Goal: Task Accomplishment & Management: Manage account settings

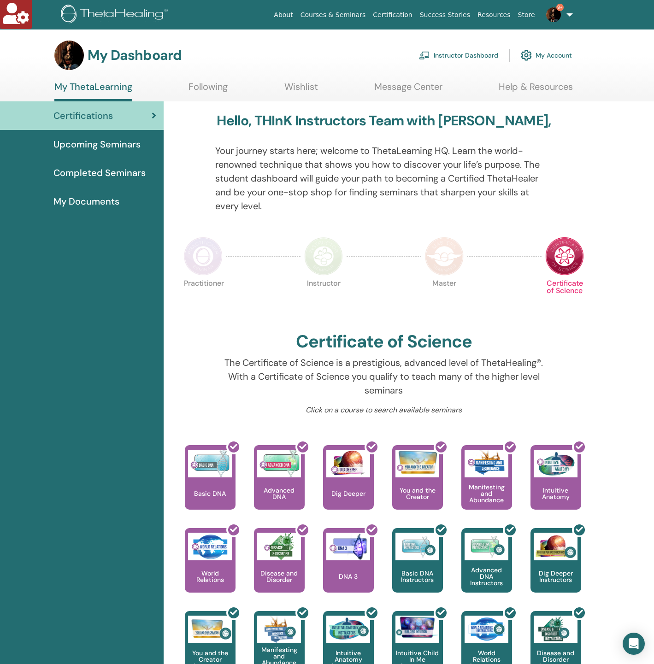
click at [300, 174] on p "Your journey starts here; welcome to ThetaLearning HQ. Learn the world-renowned…" at bounding box center [383, 178] width 337 height 69
click at [459, 55] on link "Instructor Dashboard" at bounding box center [458, 55] width 79 height 20
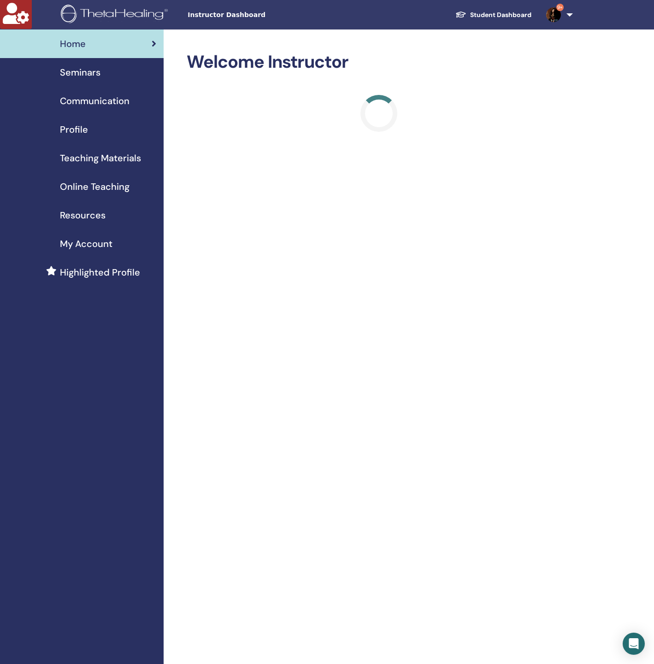
click at [118, 72] on div "Seminars" at bounding box center [81, 72] width 149 height 14
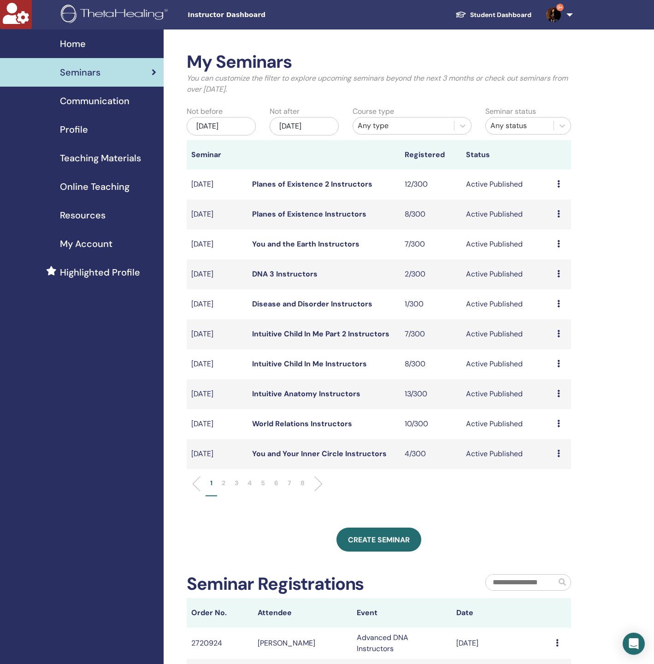
click at [379, 127] on div "Any type" at bounding box center [404, 125] width 92 height 11
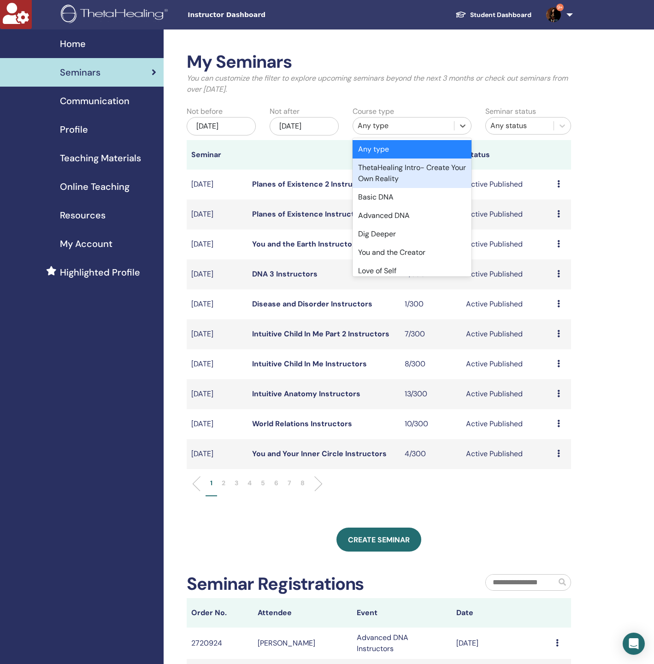
click at [307, 122] on div "Nov/19, 2025" at bounding box center [304, 126] width 69 height 18
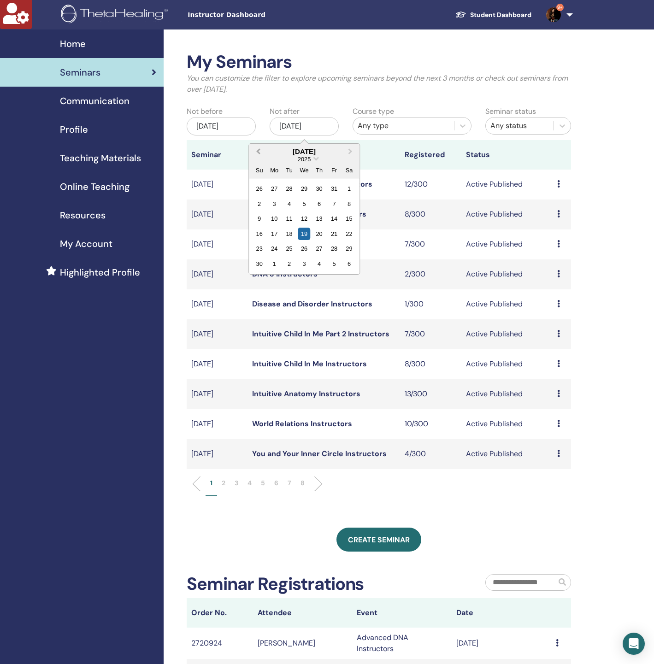
click at [257, 153] on button "Previous Month" at bounding box center [257, 152] width 15 height 15
click at [318, 232] on div "21" at bounding box center [319, 234] width 12 height 12
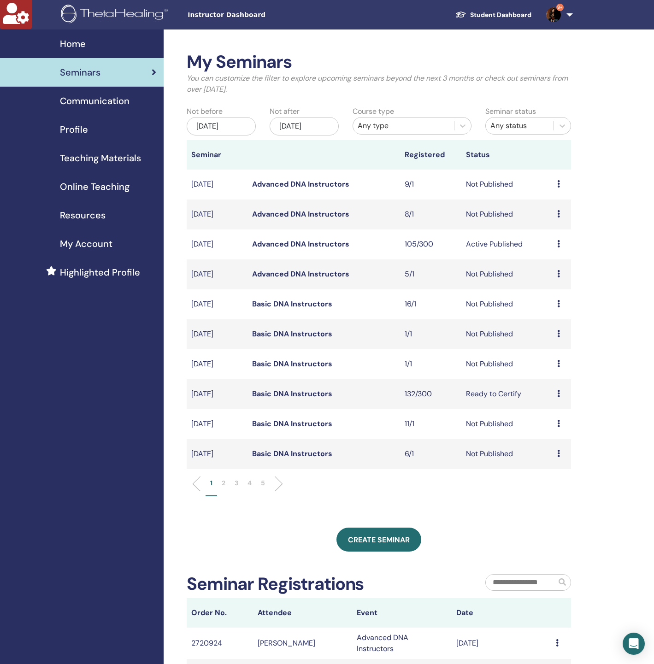
click at [317, 247] on link "Advanced DNA Instructors" at bounding box center [300, 244] width 97 height 10
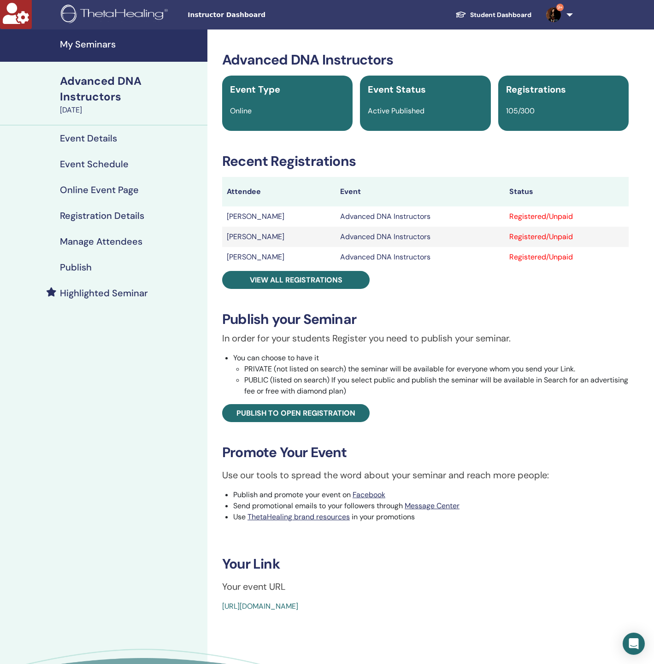
click at [109, 238] on h4 "Manage Attendees" at bounding box center [101, 241] width 82 height 11
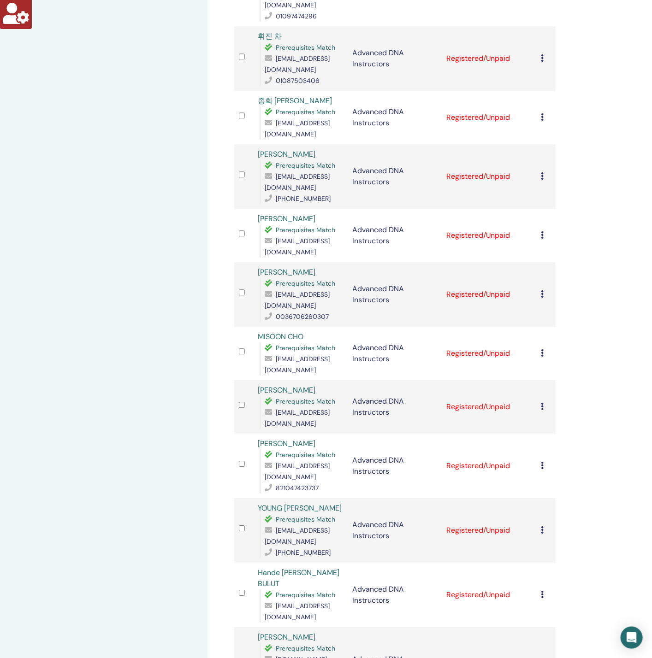
scroll to position [1026, 0]
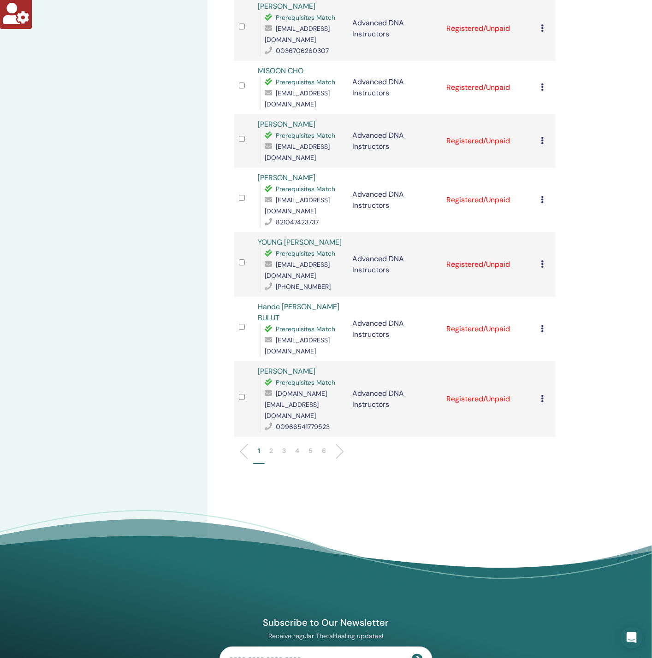
click at [271, 446] on p "2" at bounding box center [271, 451] width 4 height 10
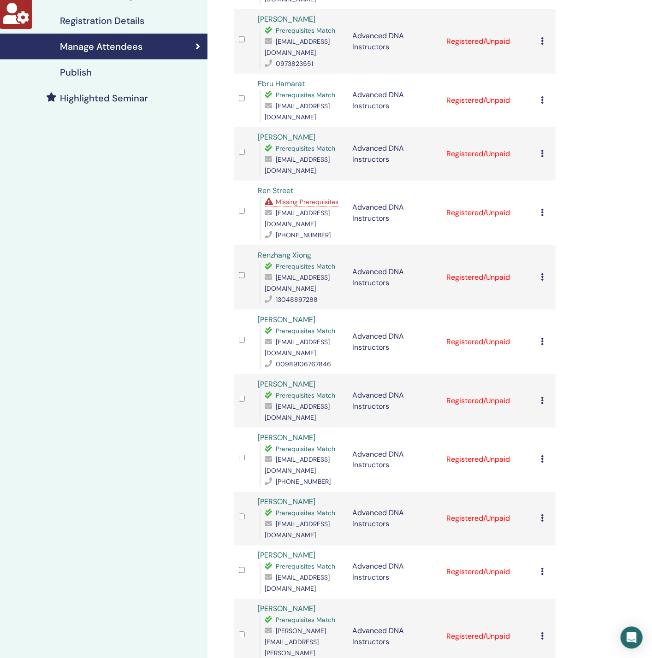
scroll to position [47, 0]
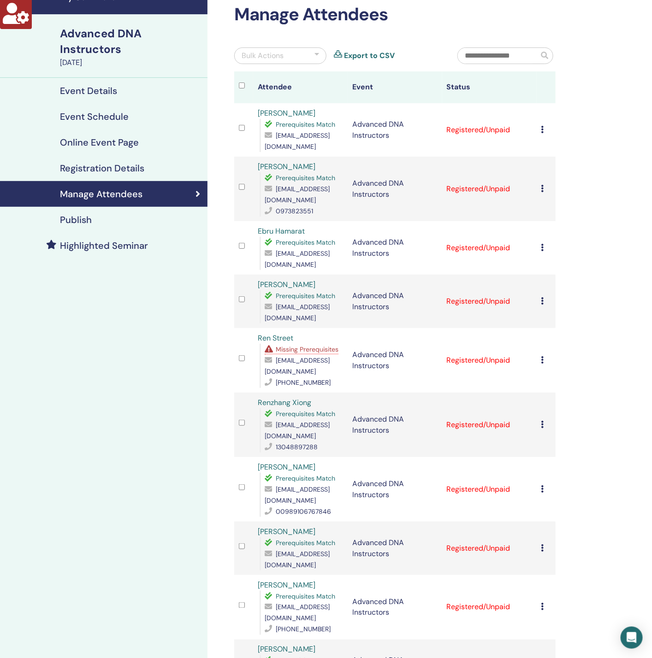
click at [301, 345] on span "Missing Prerequisites" at bounding box center [307, 349] width 63 height 8
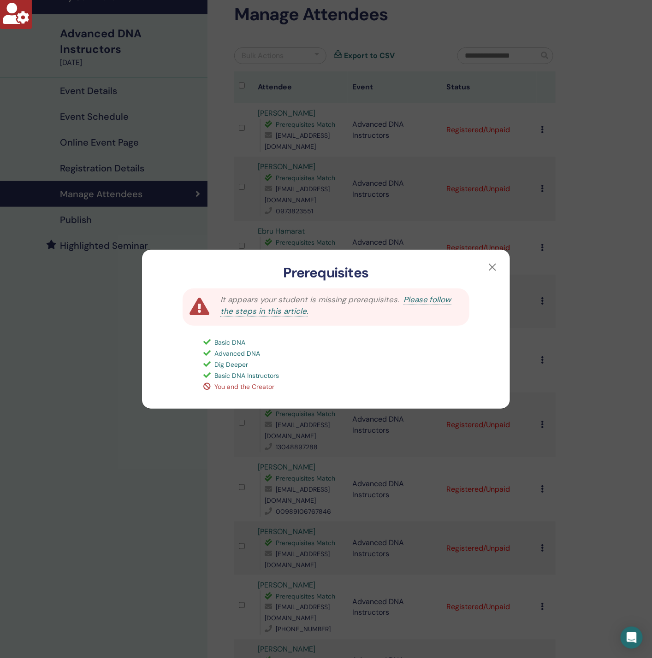
click at [76, 412] on div "Prerequisites It appears your student is missing prerequisites. Please follow t…" at bounding box center [326, 329] width 652 height 658
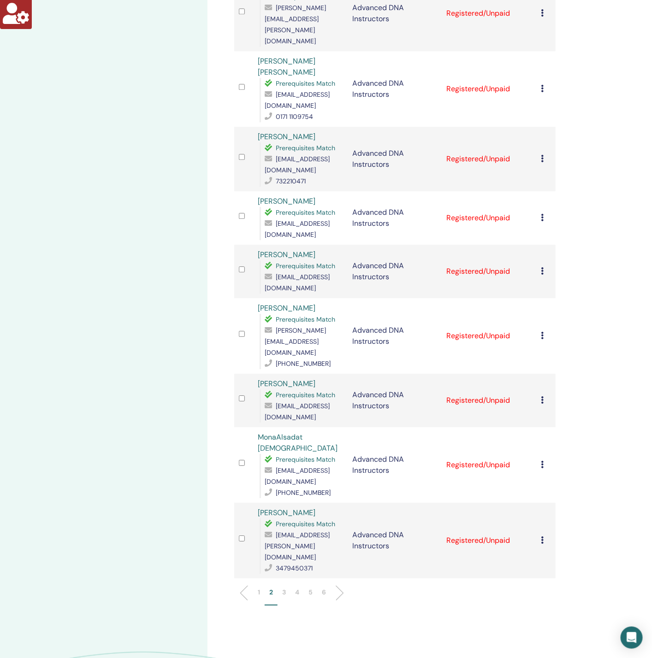
scroll to position [968, 0]
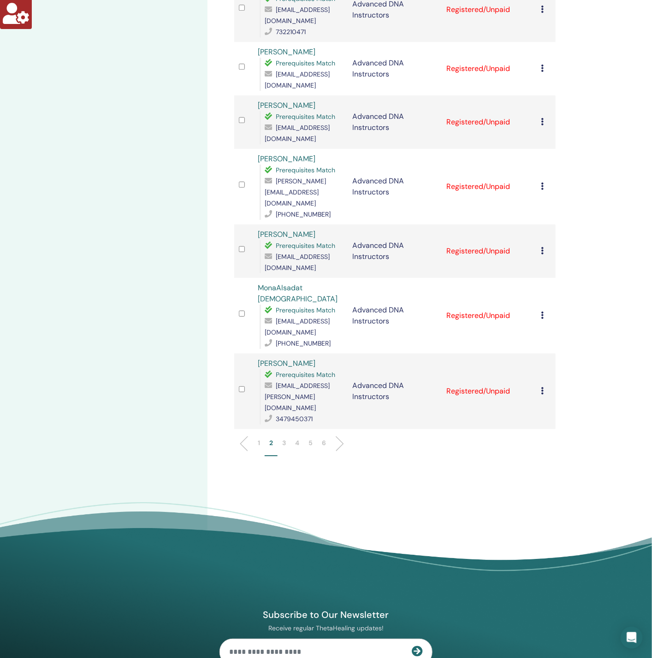
click at [283, 438] on p "3" at bounding box center [284, 443] width 4 height 10
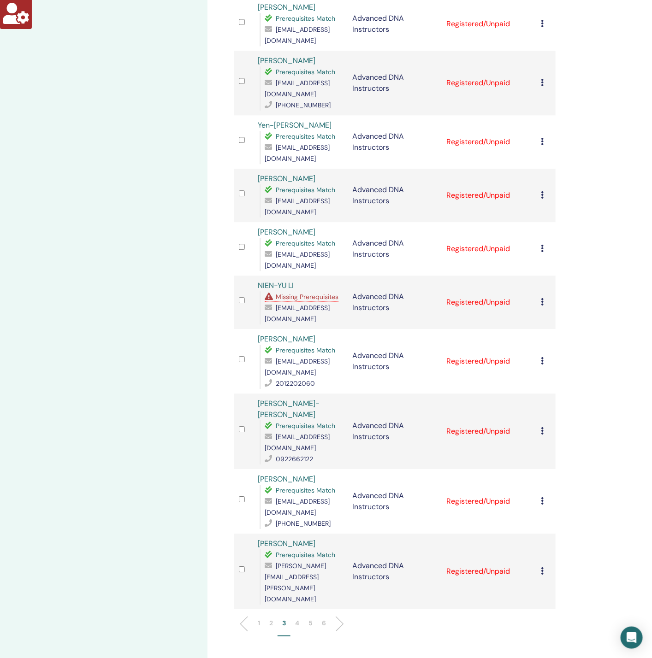
scroll to position [691, 0]
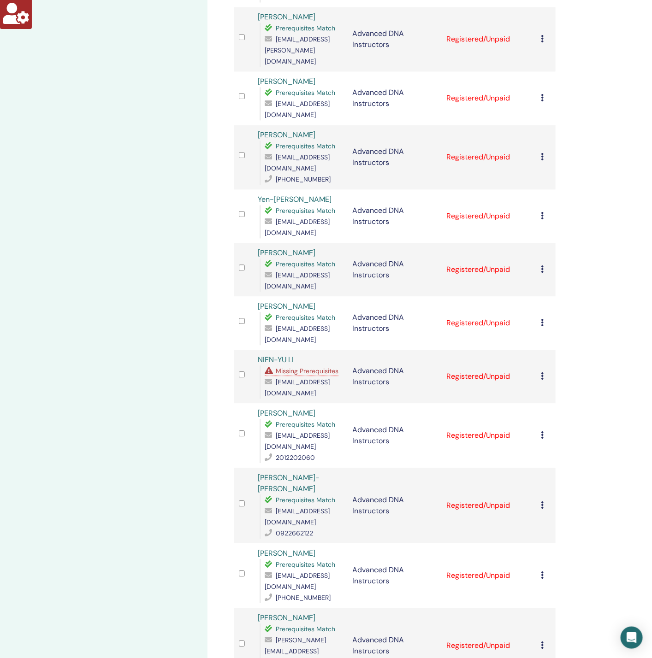
click at [292, 367] on span "Missing Prerequisites" at bounding box center [307, 371] width 63 height 8
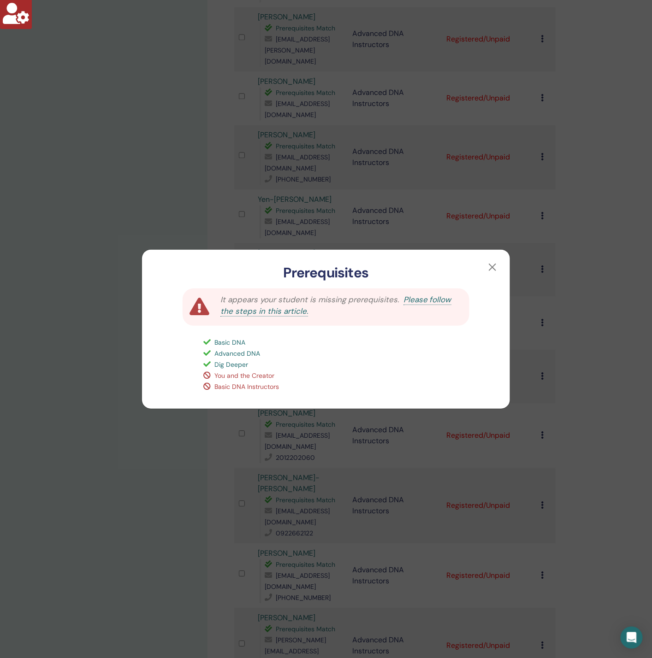
click at [138, 430] on div "Prerequisites It appears your student is missing prerequisites. Please follow t…" at bounding box center [326, 329] width 652 height 658
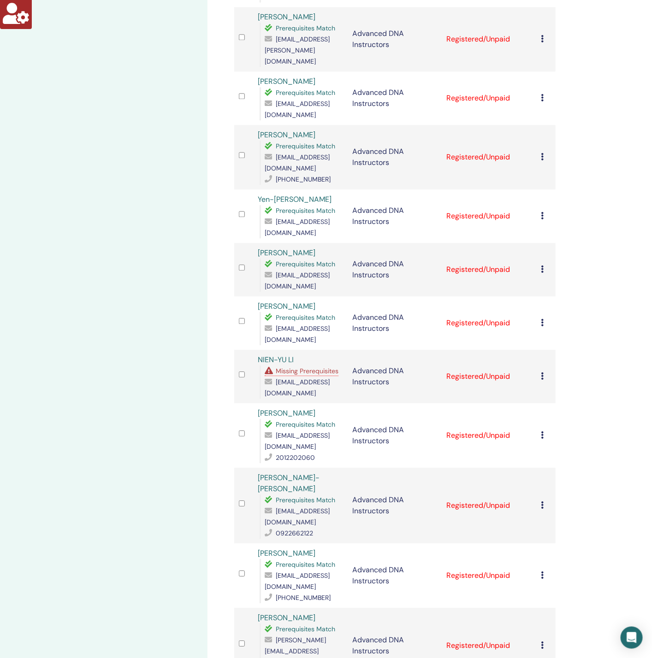
click at [306, 378] on span "psnw0925@gmail.com" at bounding box center [297, 387] width 65 height 19
copy span "psnw0925@gmail.com"
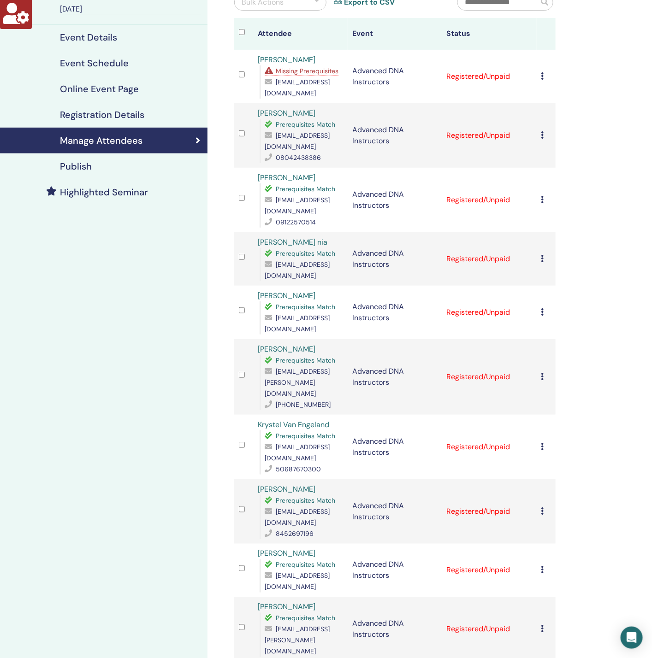
scroll to position [0, 0]
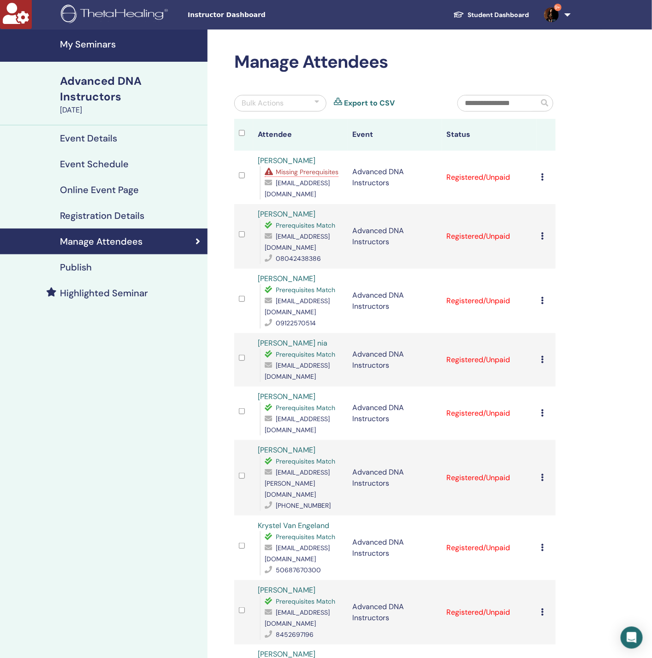
click at [290, 177] on div "genkinatomichan@icloud.com" at bounding box center [304, 188] width 78 height 22
click at [292, 174] on span "Missing Prerequisites" at bounding box center [307, 172] width 63 height 8
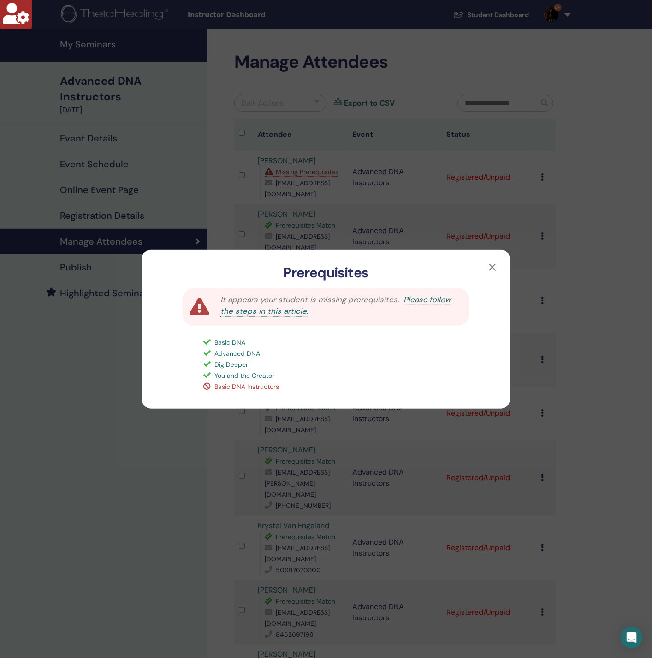
click at [82, 447] on div "Prerequisites It appears your student is missing prerequisites. Please follow t…" at bounding box center [326, 329] width 652 height 658
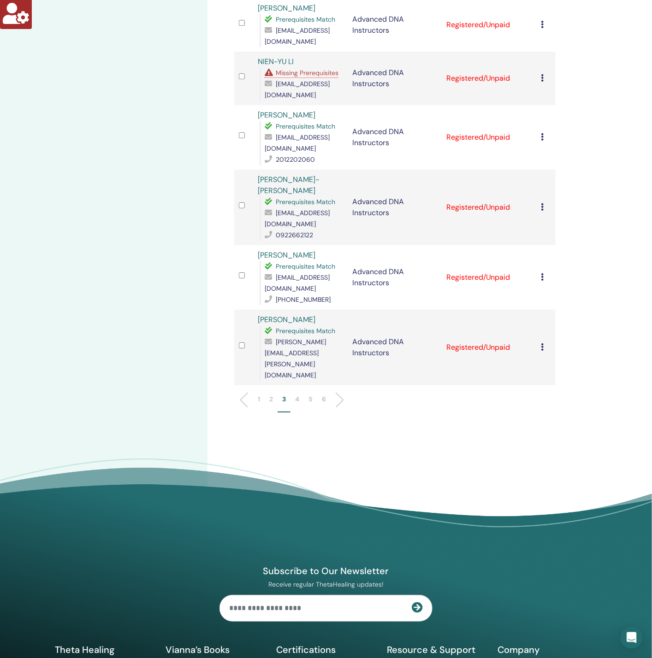
scroll to position [1037, 0]
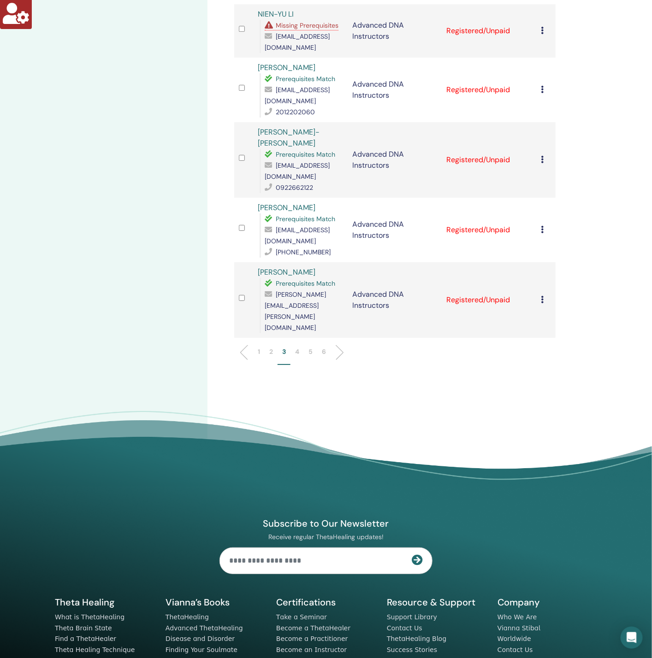
click at [299, 347] on p "4" at bounding box center [297, 352] width 4 height 10
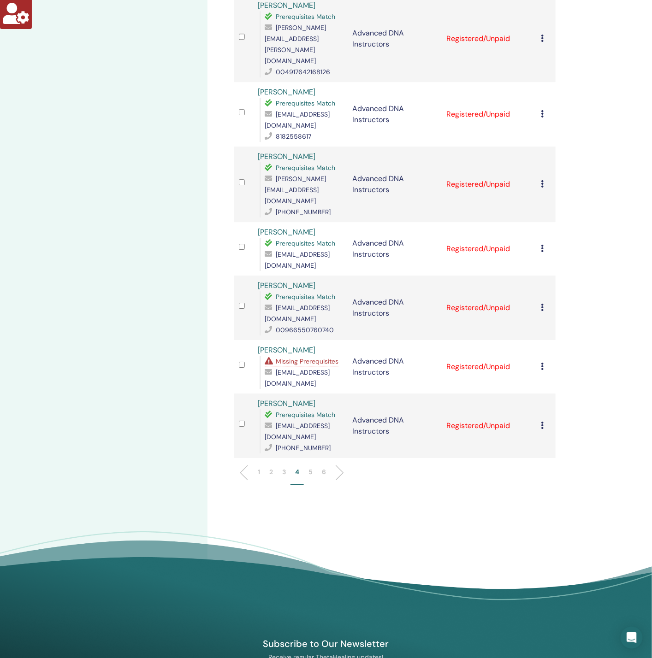
scroll to position [899, 0]
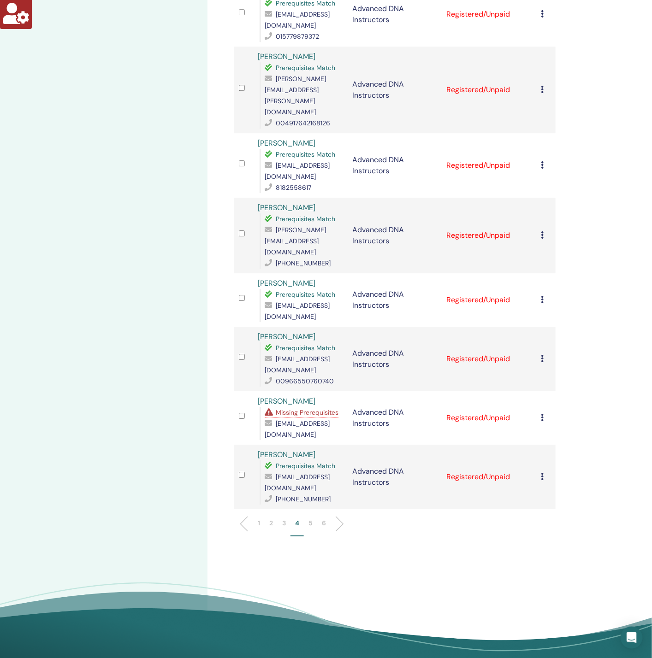
click at [300, 408] on span "Missing Prerequisites" at bounding box center [307, 412] width 63 height 8
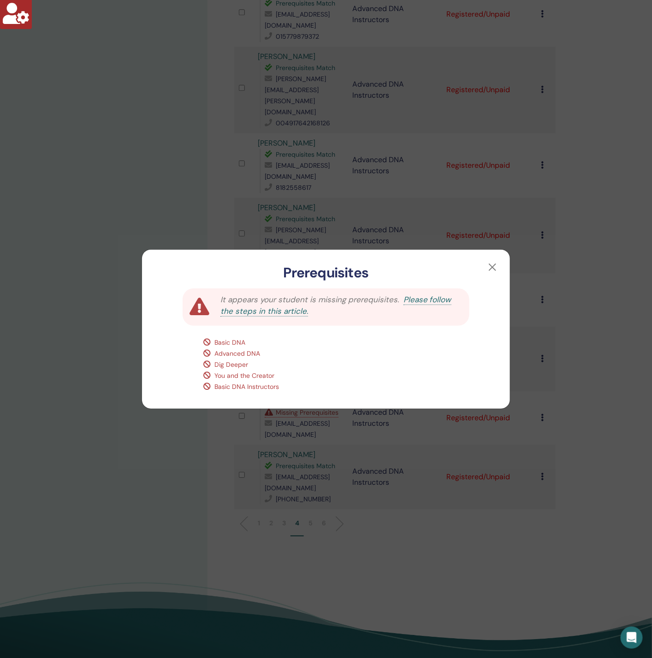
drag, startPoint x: 111, startPoint y: 383, endPoint x: 135, endPoint y: 361, distance: 32.7
click at [111, 383] on div "Prerequisites It appears your student is missing prerequisites. Please follow t…" at bounding box center [326, 329] width 652 height 658
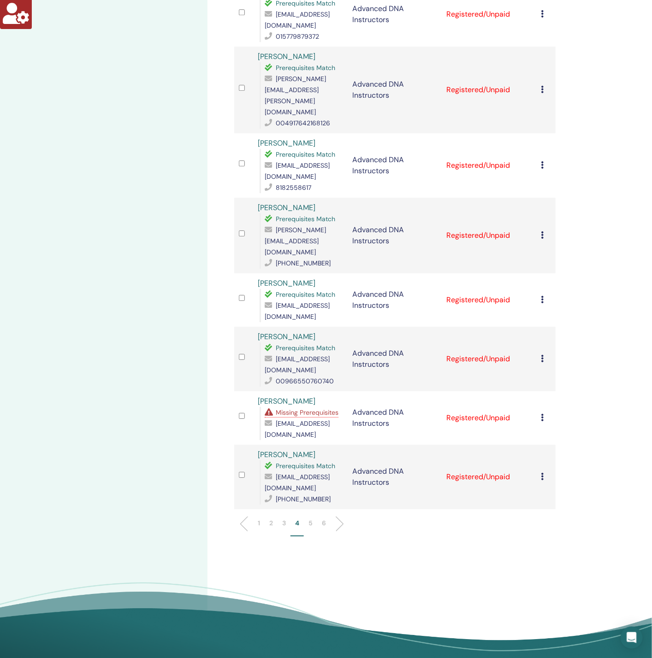
click at [288, 419] on span "rtyuqwe789@gmail.com" at bounding box center [297, 428] width 65 height 19
copy span "rtyuqwe789@gmail.com"
click at [285, 419] on span "rtyuqwe789@gmail.com" at bounding box center [297, 428] width 65 height 19
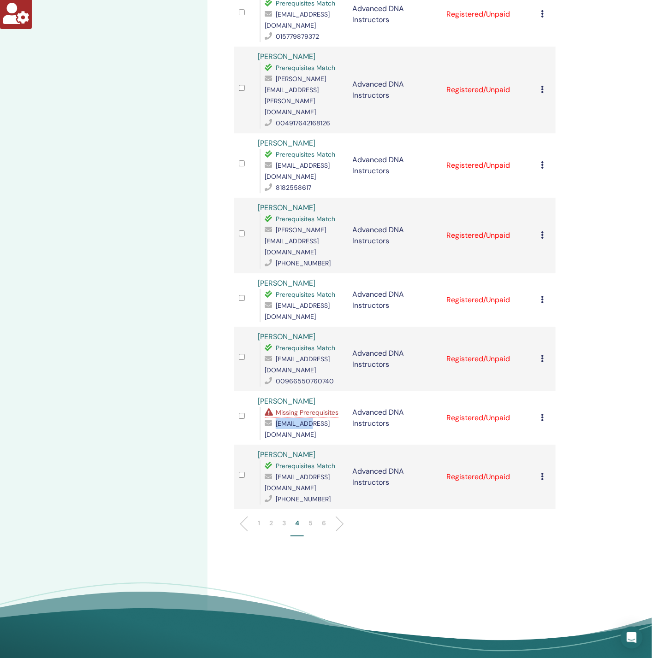
click at [285, 419] on span "rtyuqwe789@gmail.com" at bounding box center [297, 428] width 65 height 19
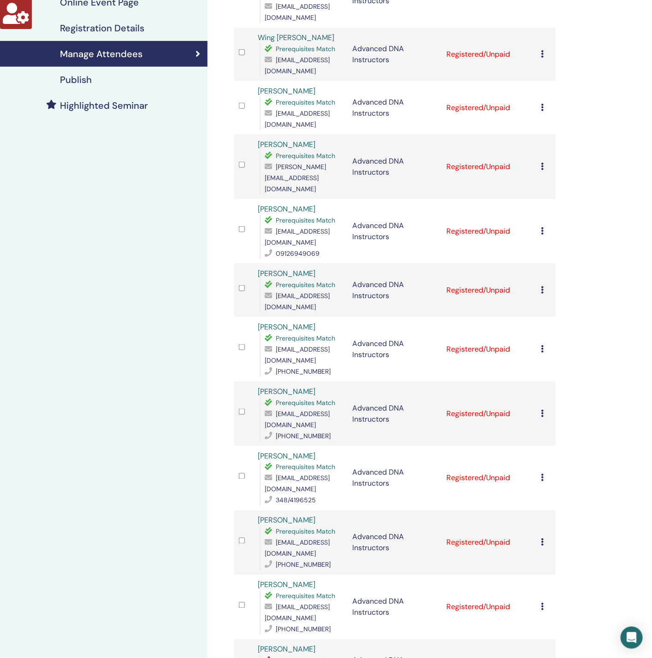
scroll to position [0, 0]
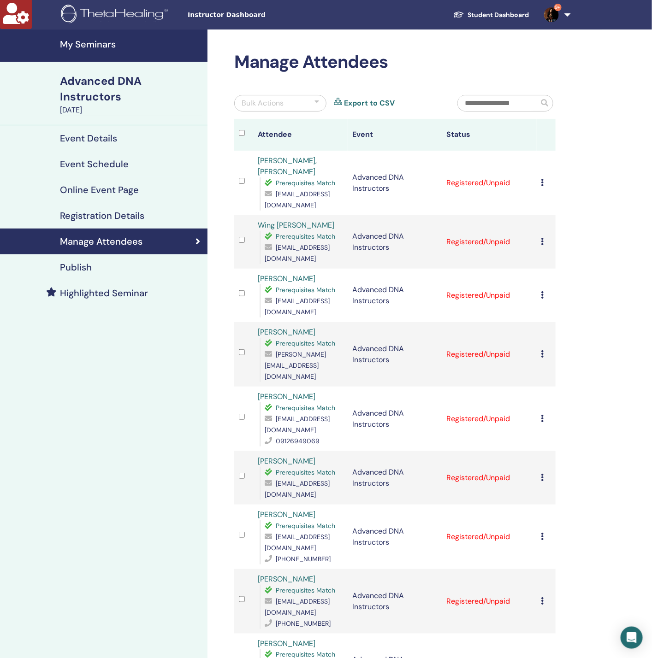
click at [93, 217] on h4 "Registration Details" at bounding box center [102, 215] width 84 height 11
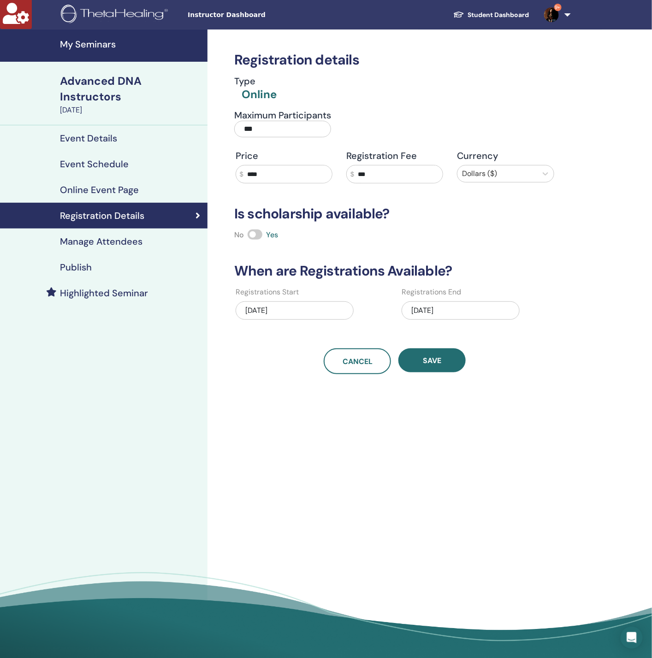
click at [95, 243] on h4 "Manage Attendees" at bounding box center [101, 241] width 82 height 11
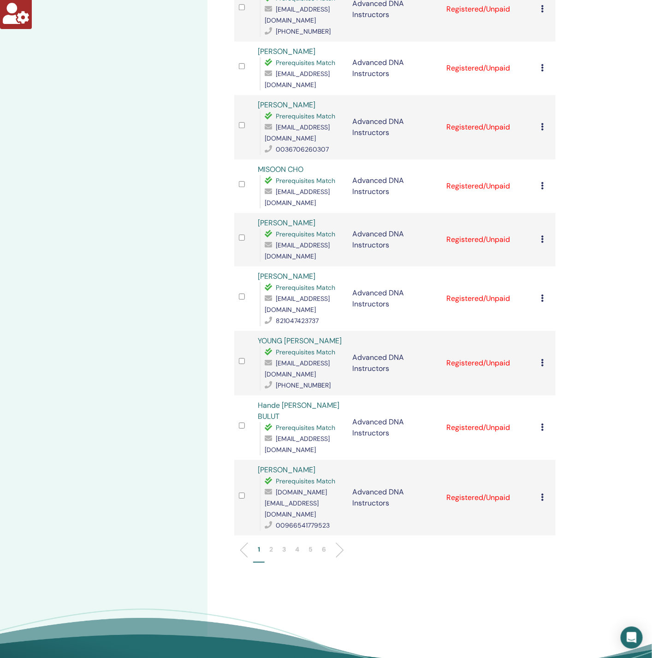
scroll to position [968, 0]
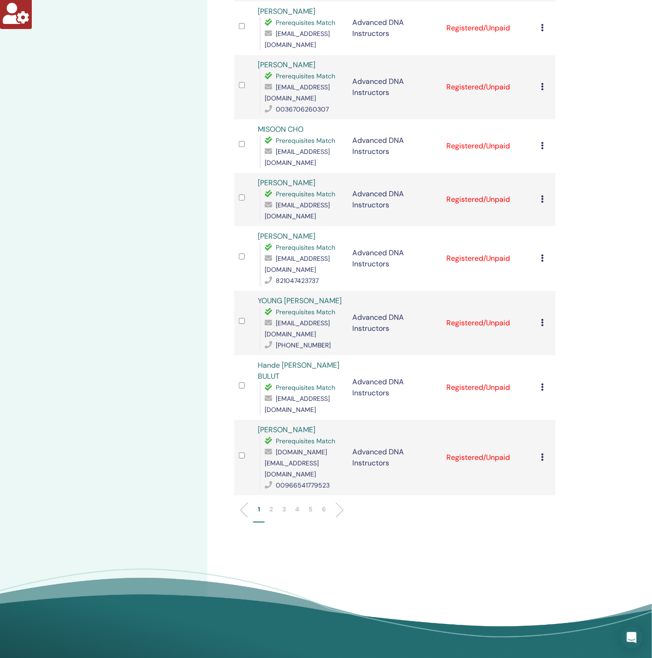
click at [288, 505] on li "3" at bounding box center [283, 514] width 13 height 18
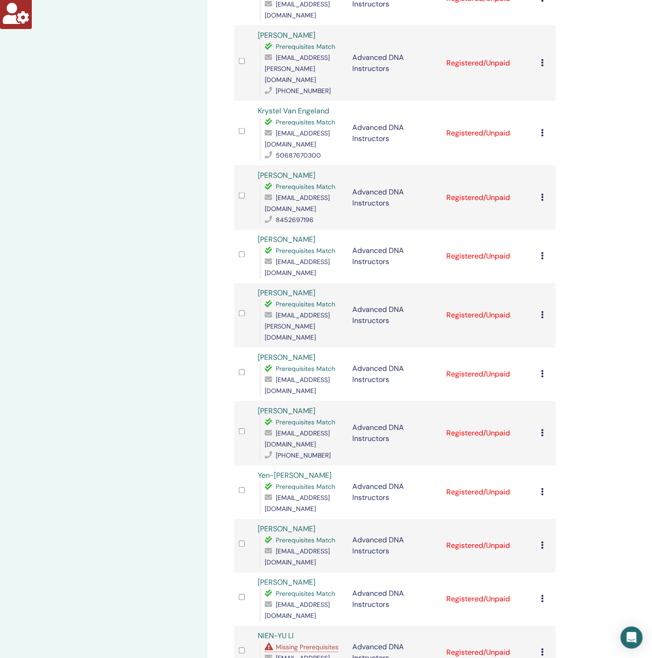
scroll to position [622, 0]
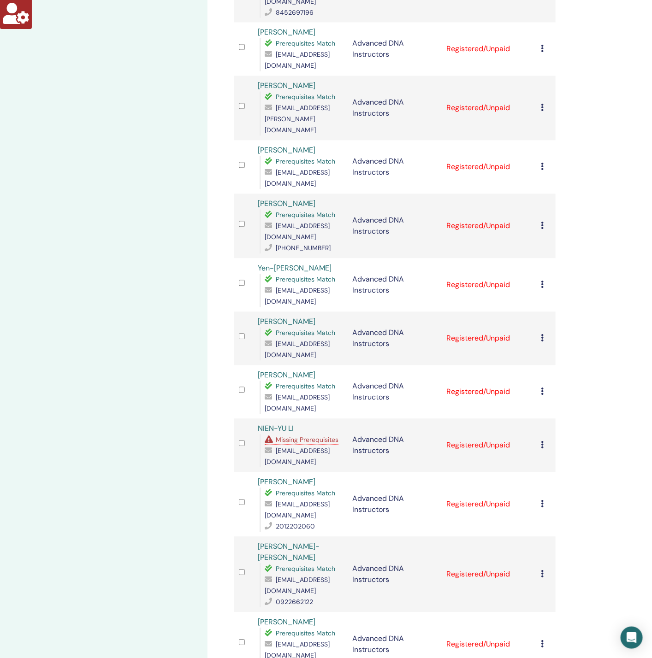
click at [314, 436] on span "Missing Prerequisites" at bounding box center [307, 440] width 63 height 8
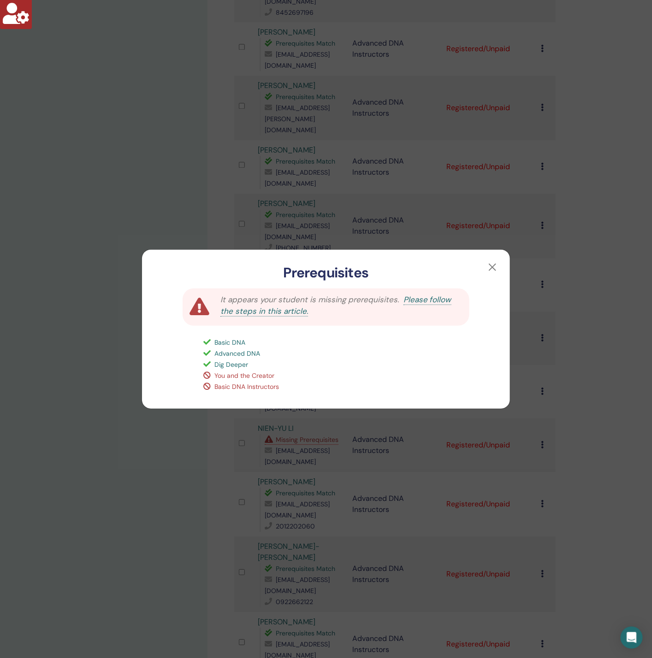
click at [156, 477] on div "Prerequisites It appears your student is missing prerequisites. Please follow t…" at bounding box center [326, 329] width 652 height 658
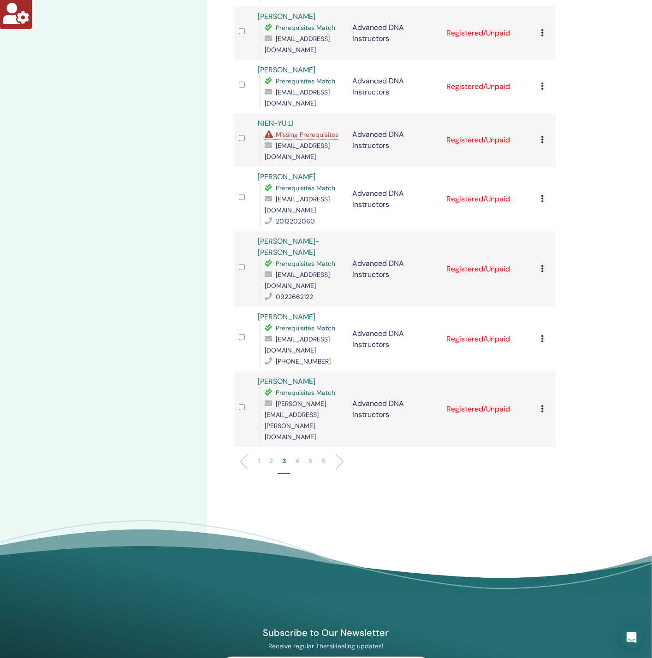
scroll to position [968, 0]
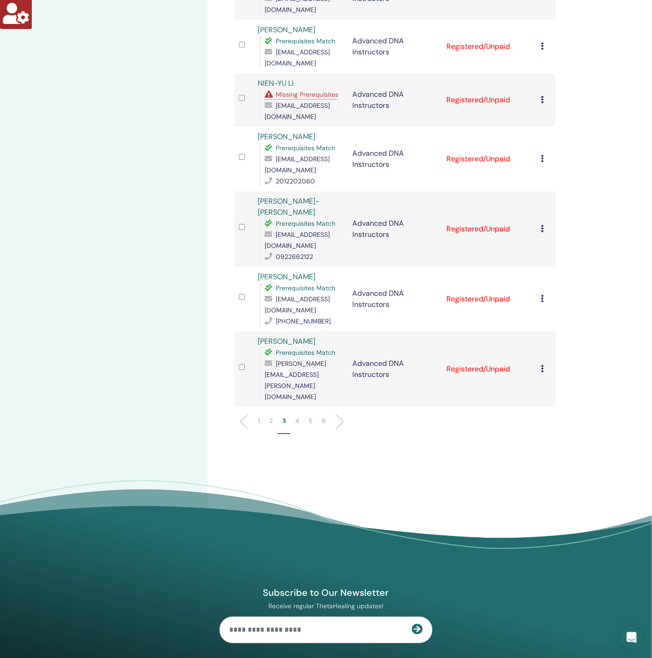
click at [300, 416] on li "4" at bounding box center [296, 425] width 13 height 18
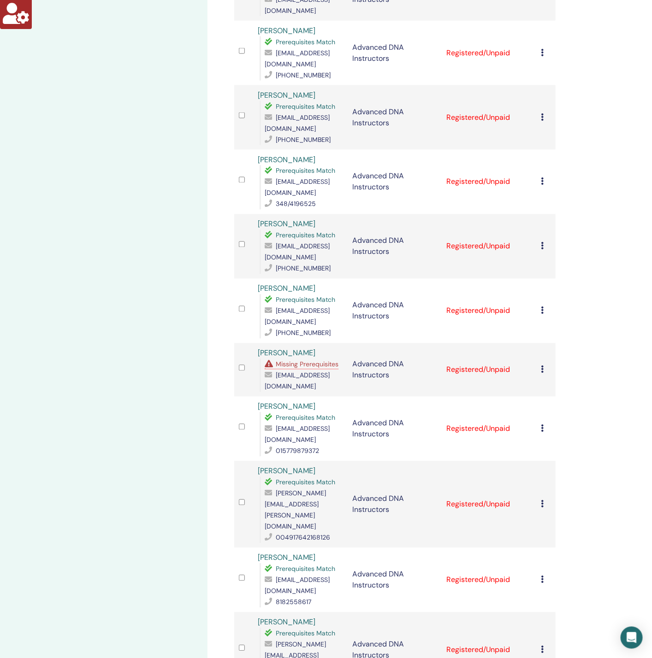
scroll to position [415, 0]
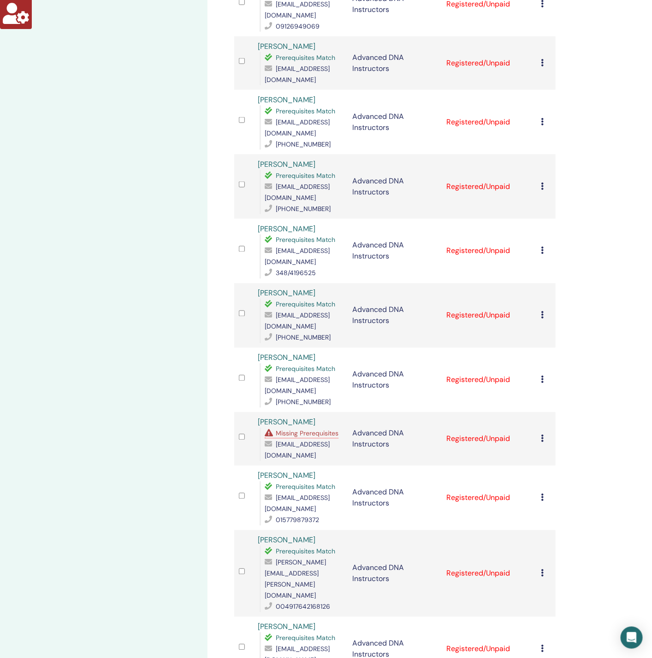
click at [313, 430] on span "Missing Prerequisites" at bounding box center [307, 434] width 63 height 8
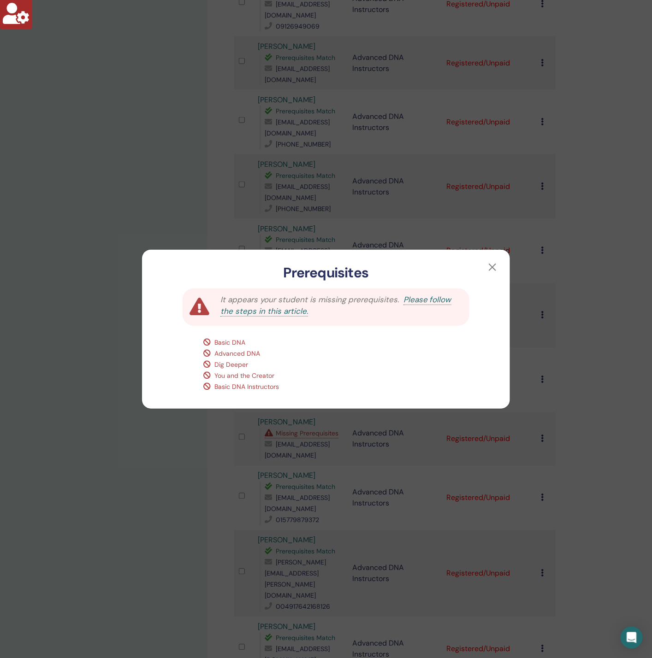
click at [150, 491] on div "Prerequisites It appears your student is missing prerequisites. Please follow t…" at bounding box center [326, 329] width 652 height 658
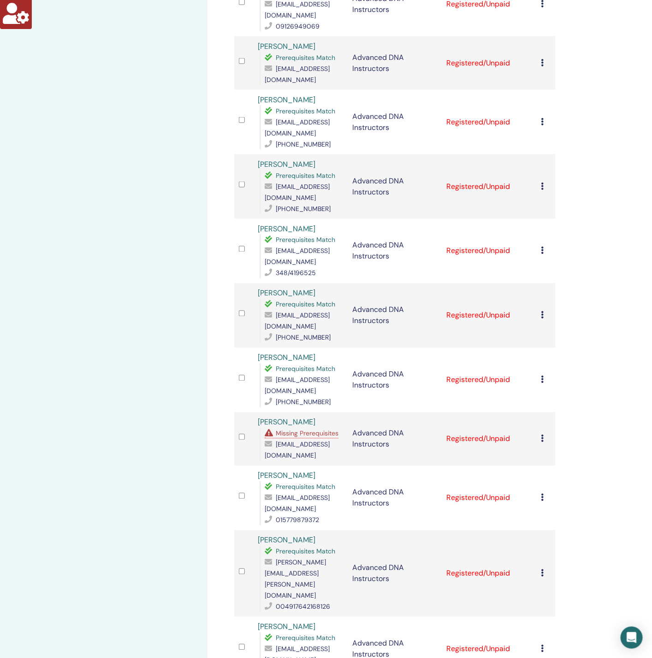
click at [294, 441] on span "diamantereiki@gmail.com" at bounding box center [297, 450] width 65 height 19
copy span "diamantereiki@gmail.com"
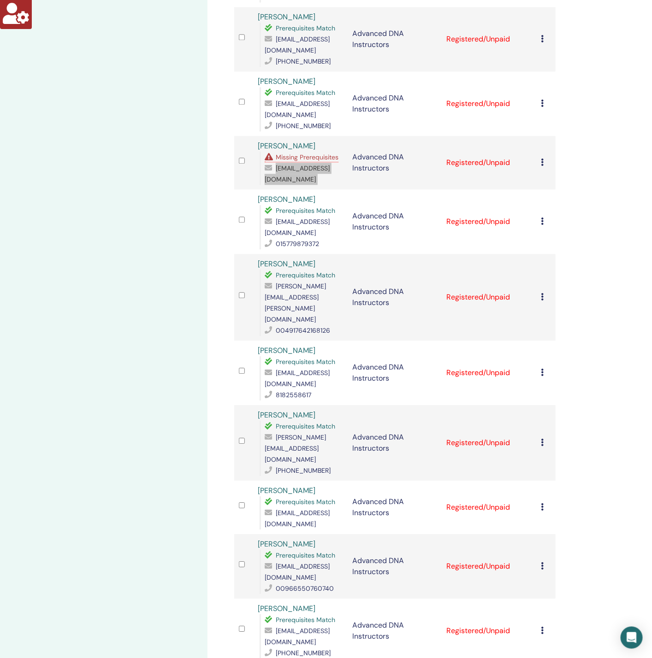
scroll to position [899, 0]
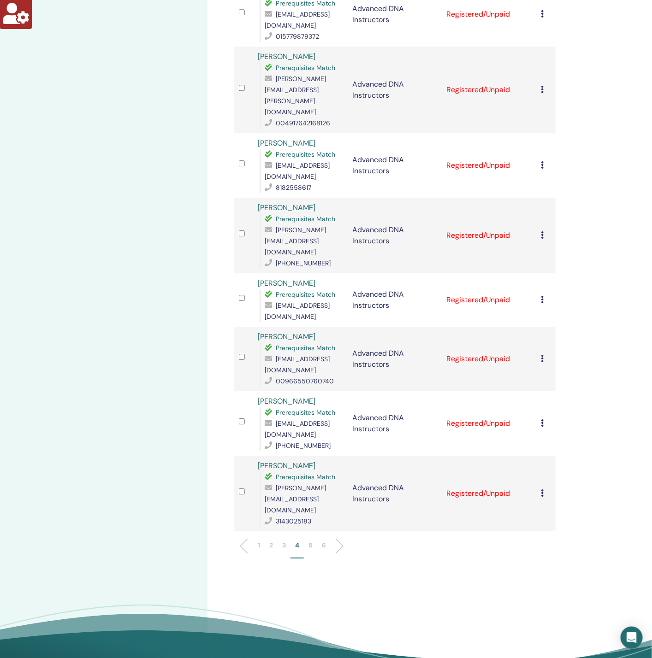
click at [259, 541] on p "1" at bounding box center [259, 546] width 2 height 10
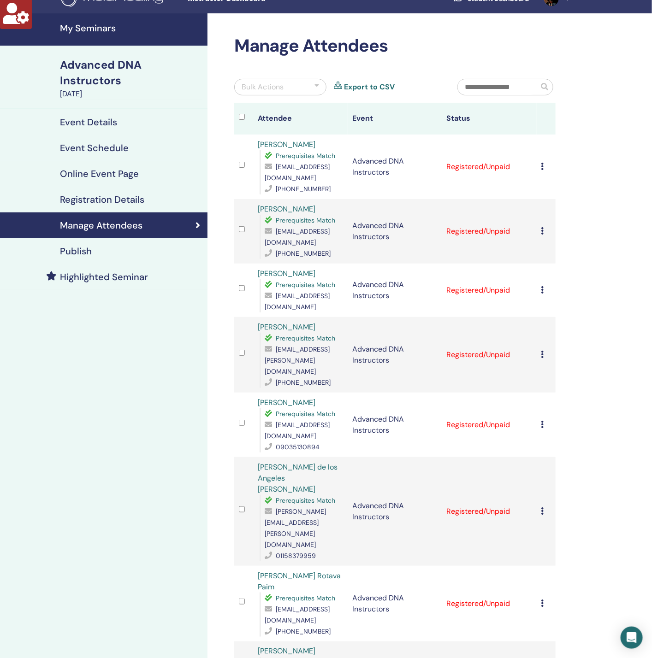
scroll to position [0, 0]
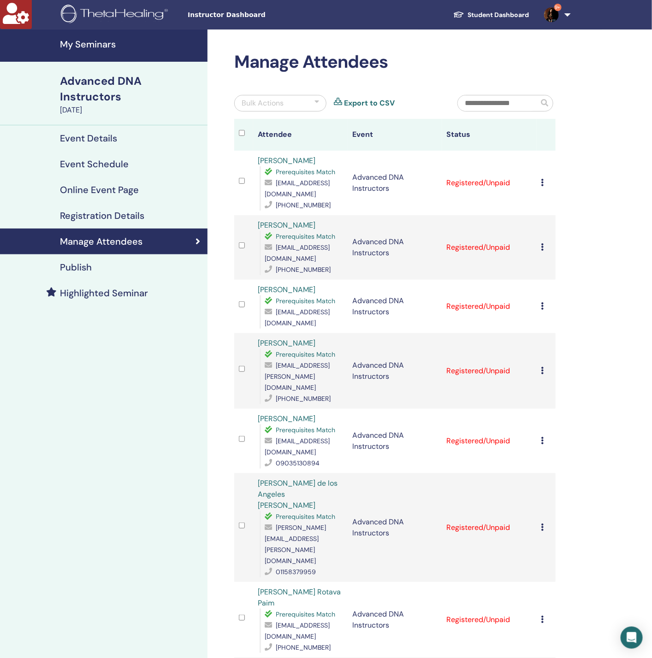
click at [88, 226] on link "Registration Details" at bounding box center [103, 216] width 207 height 26
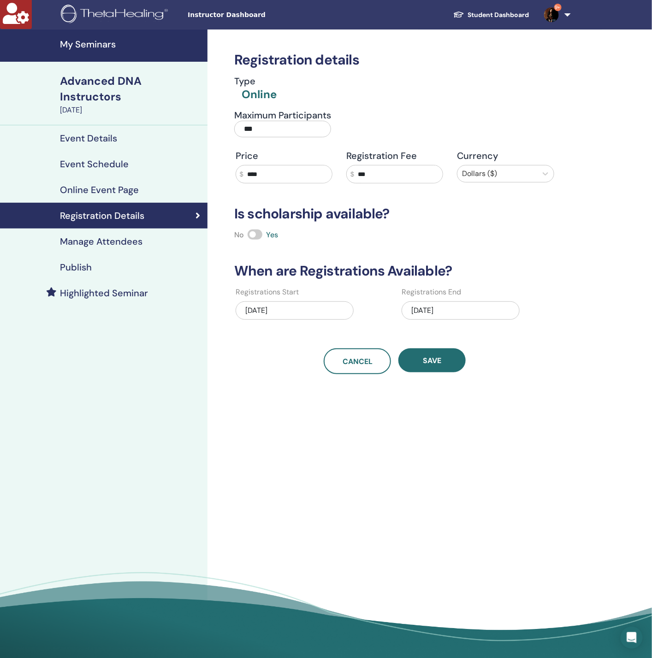
click at [91, 237] on h4 "Manage Attendees" at bounding box center [101, 241] width 82 height 11
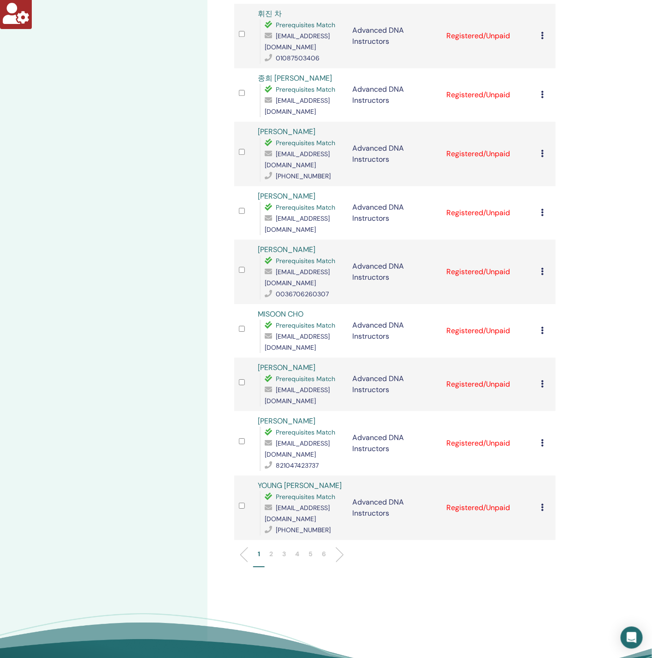
scroll to position [1015, 0]
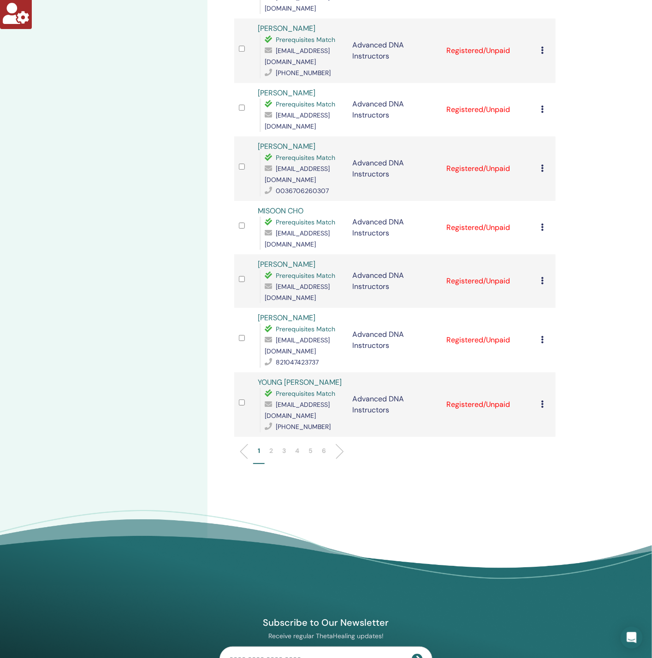
click at [301, 446] on li "4" at bounding box center [296, 455] width 13 height 18
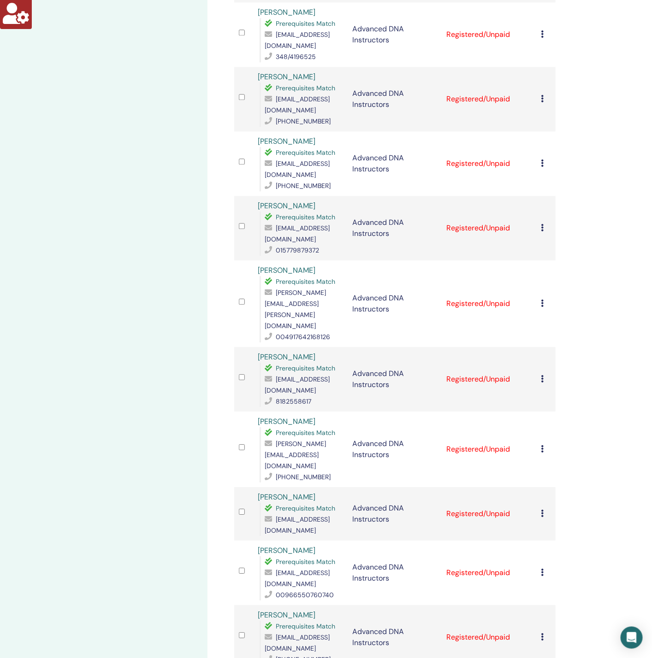
scroll to position [899, 0]
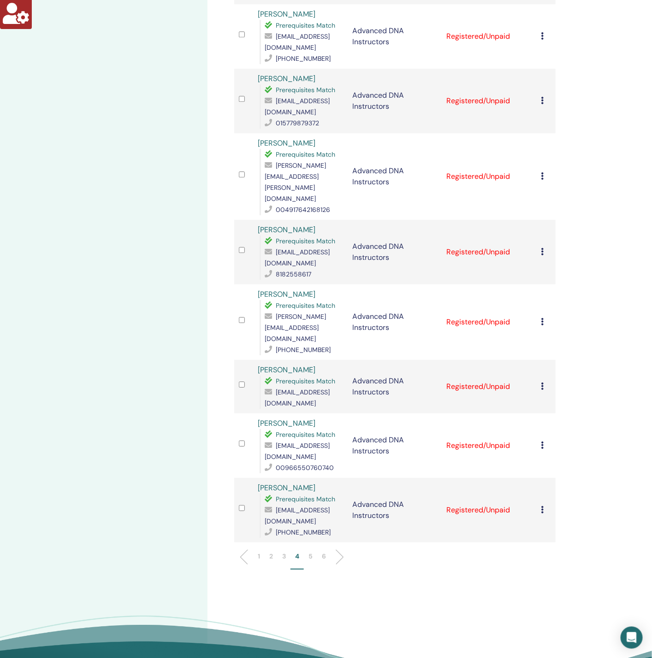
click at [307, 552] on li "5" at bounding box center [310, 561] width 13 height 18
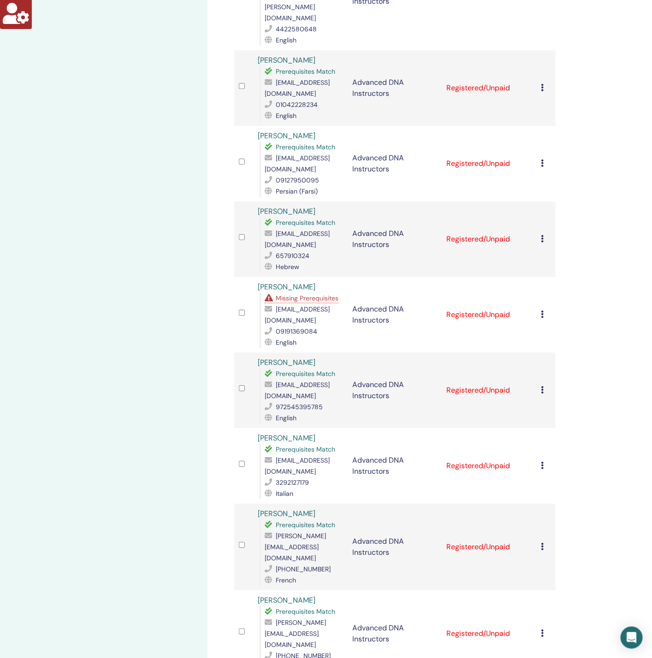
scroll to position [691, 0]
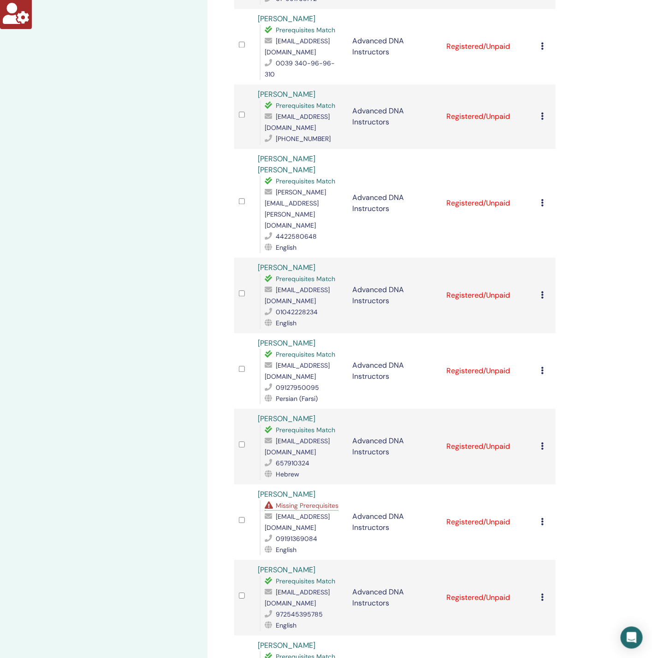
click at [303, 501] on span "Missing Prerequisites" at bounding box center [307, 505] width 63 height 8
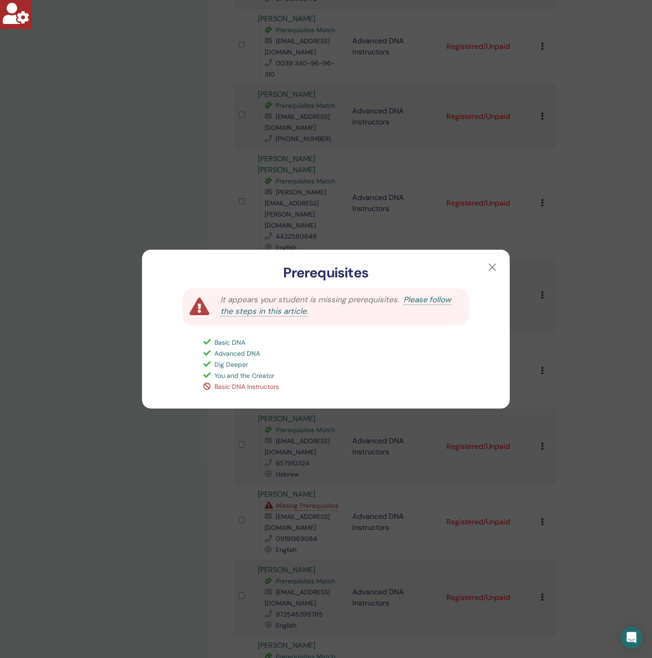
drag, startPoint x: 132, startPoint y: 453, endPoint x: 204, endPoint y: 415, distance: 81.4
click at [134, 451] on div "Prerequisites It appears your student is missing prerequisites. Please follow t…" at bounding box center [326, 329] width 652 height 658
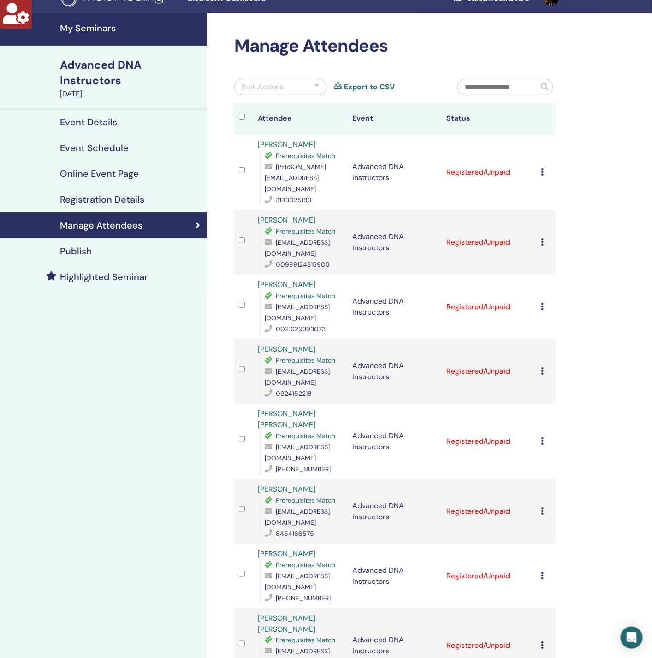
scroll to position [0, 0]
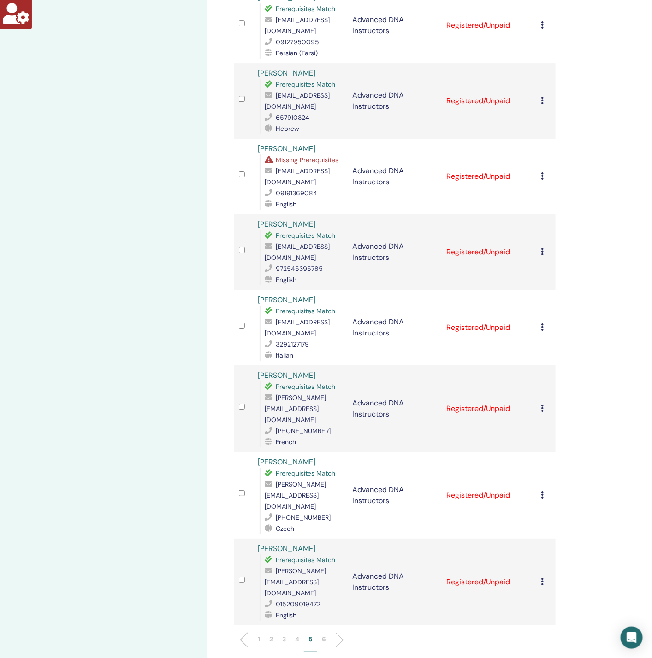
click at [320, 635] on li "6" at bounding box center [323, 644] width 13 height 18
